Goal: Task Accomplishment & Management: Complete application form

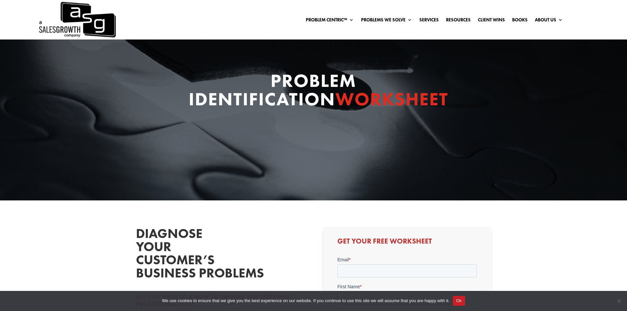
scroll to position [132, 0]
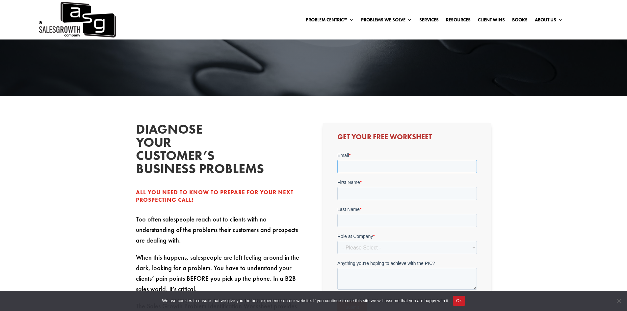
click at [348, 167] on input "Email *" at bounding box center [407, 166] width 140 height 13
type input "[EMAIL_ADDRESS][DOMAIN_NAME]"
click at [367, 190] on input "First Name *" at bounding box center [407, 193] width 140 height 13
type input "[PERSON_NAME]"
click at [359, 219] on input "Last Name *" at bounding box center [407, 220] width 140 height 13
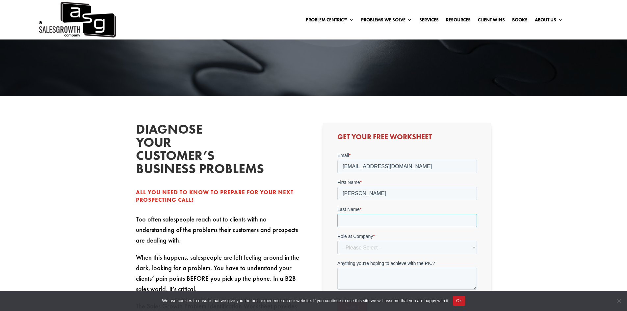
type input "[PERSON_NAME]"
click at [370, 249] on select "- Please Select - C-Level (CRO, CSO, etc) Senior Leadership (VP of Sales, VP of…" at bounding box center [407, 247] width 140 height 13
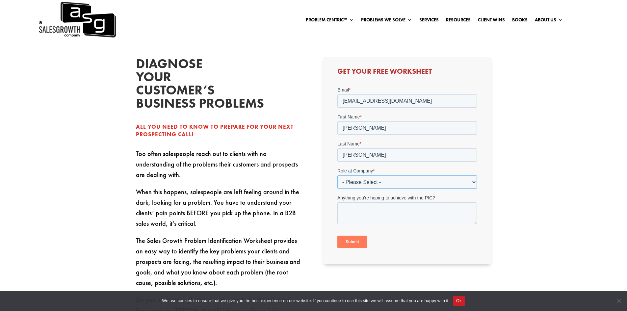
scroll to position [197, 0]
click at [384, 182] on select "- Please Select - C-Level (CRO, CSO, etc) Senior Leadership (VP of Sales, VP of…" at bounding box center [407, 181] width 140 height 13
select select "Senior Leadership (VP of Sales, VP of Enablement, etc)"
click at [337, 175] on select "- Please Select - C-Level (CRO, CSO, etc) Senior Leadership (VP of Sales, VP of…" at bounding box center [407, 181] width 140 height 13
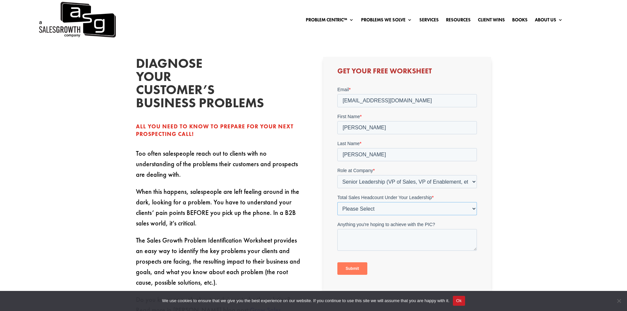
click at [473, 210] on select "Please Select Just Me 1-9 [PHONE_NUMBER] [PHONE_NUMBER]+" at bounding box center [407, 208] width 140 height 13
select select "10-19"
click at [337, 202] on select "Please Select Just Me 1-9 [PHONE_NUMBER] [PHONE_NUMBER]+" at bounding box center [407, 208] width 140 height 13
click at [360, 269] on input "Submit" at bounding box center [352, 268] width 30 height 13
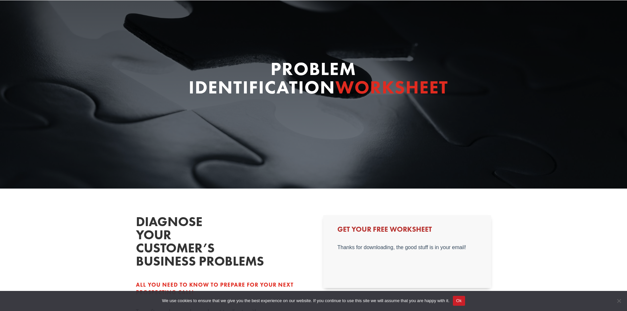
scroll to position [0, 0]
